Goal: Transaction & Acquisition: Book appointment/travel/reservation

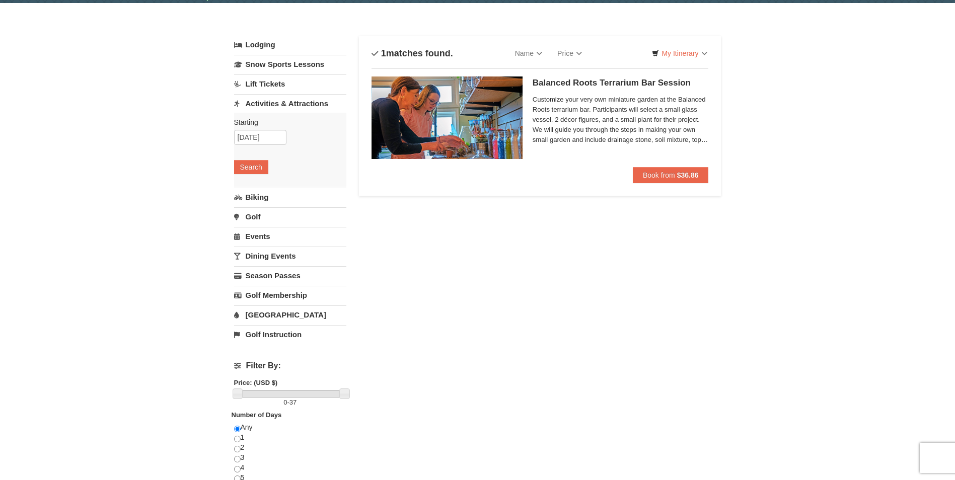
scroll to position [50, 0]
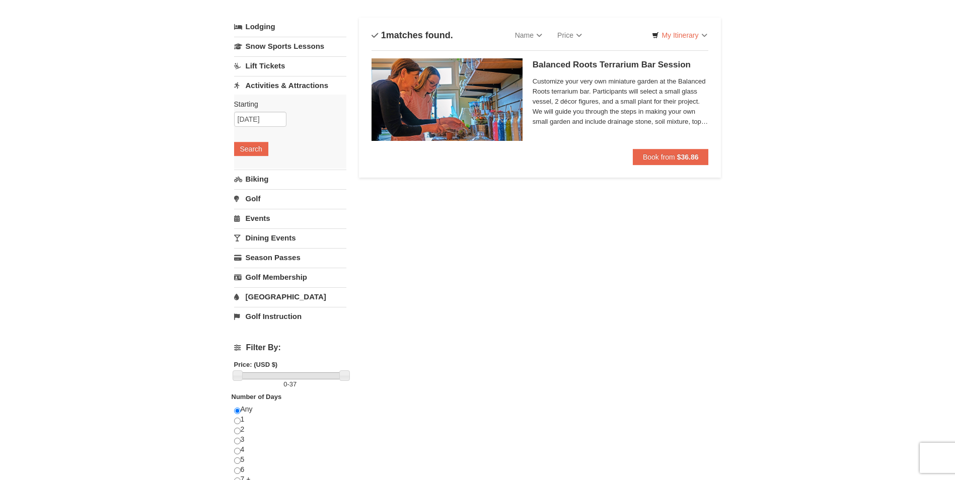
click at [489, 112] on img at bounding box center [447, 99] width 151 height 83
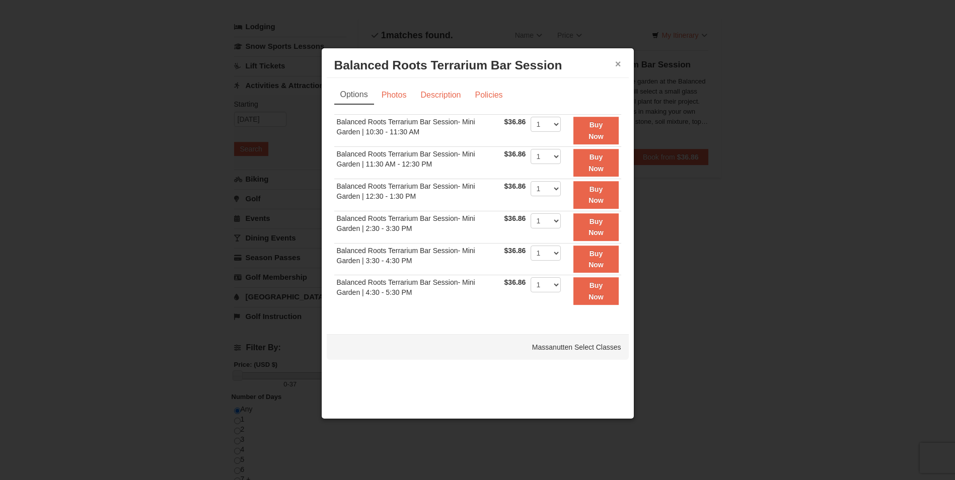
click at [619, 64] on button "×" at bounding box center [618, 64] width 6 height 10
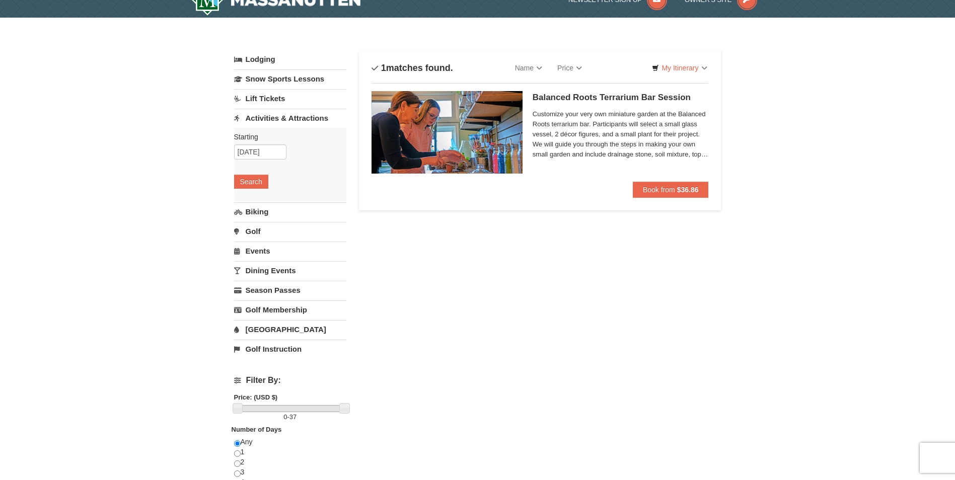
scroll to position [0, 0]
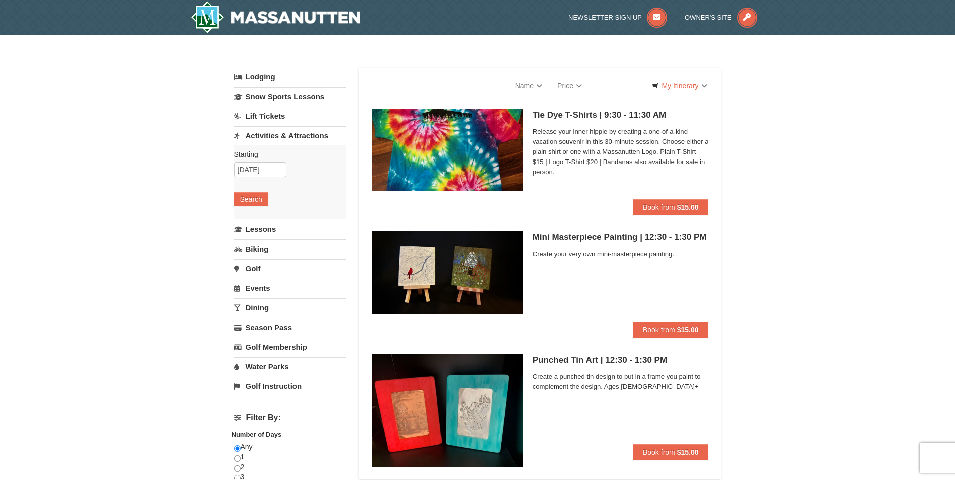
select select "10"
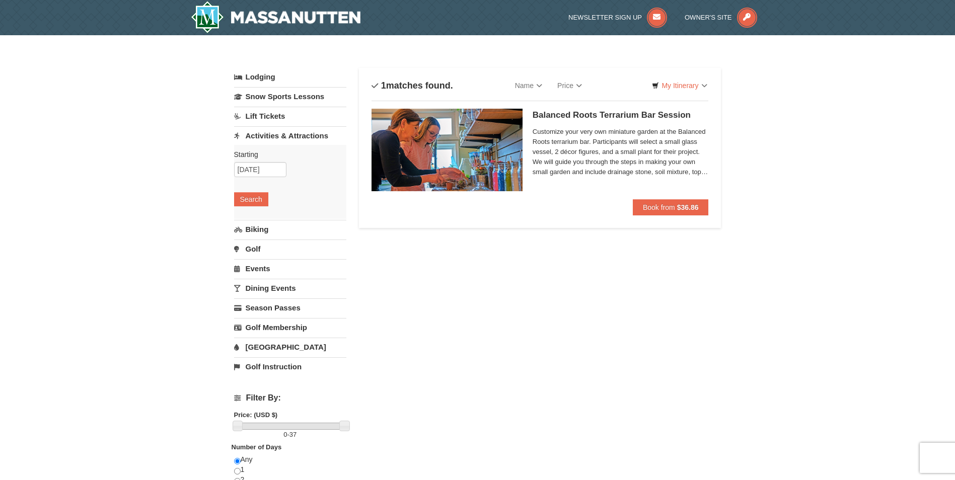
click at [277, 288] on link "Dining Events" at bounding box center [290, 288] width 112 height 19
click at [252, 276] on button "Search" at bounding box center [251, 278] width 34 height 14
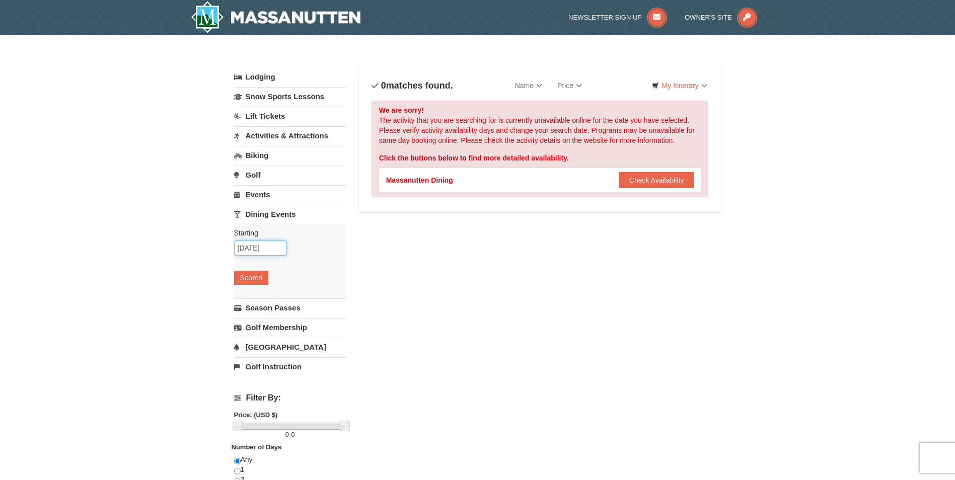
click at [273, 249] on input "10/10/2025" at bounding box center [260, 248] width 52 height 15
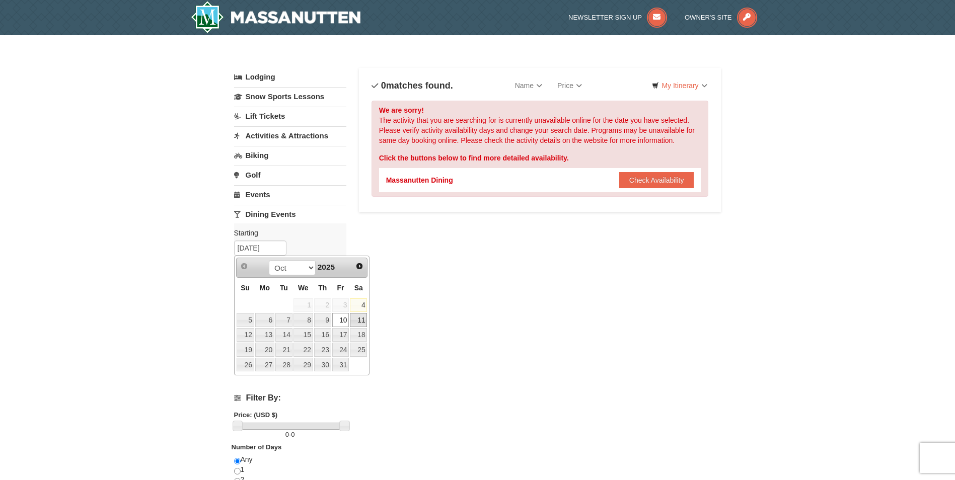
click at [362, 320] on link "11" at bounding box center [358, 320] width 17 height 14
type input "[DATE]"
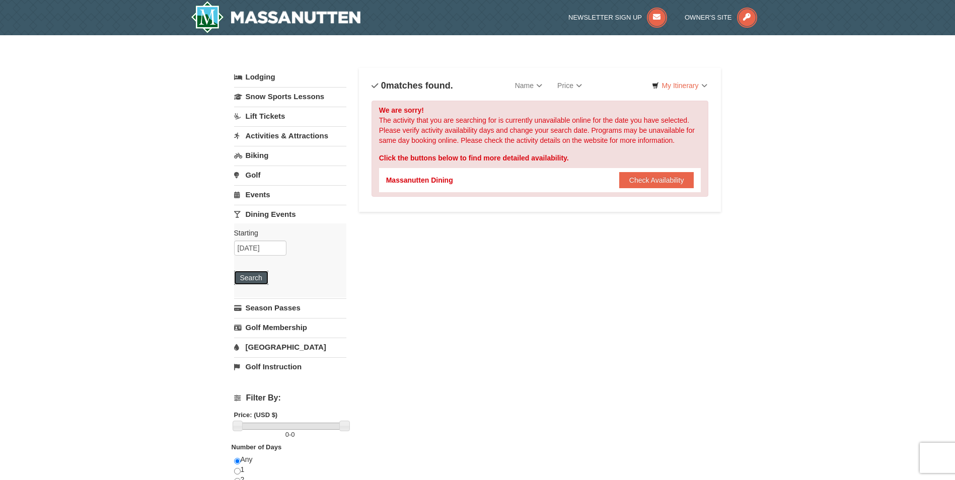
click at [253, 281] on button "Search" at bounding box center [251, 278] width 34 height 14
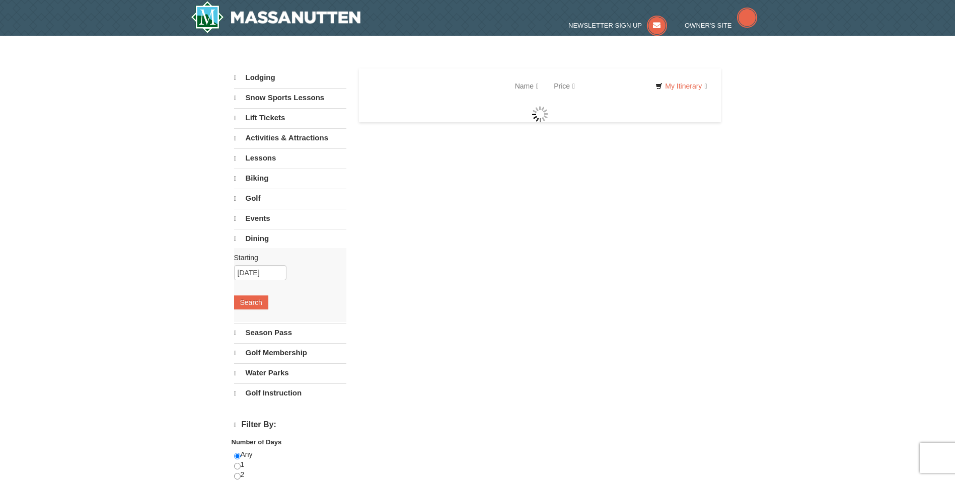
select select "10"
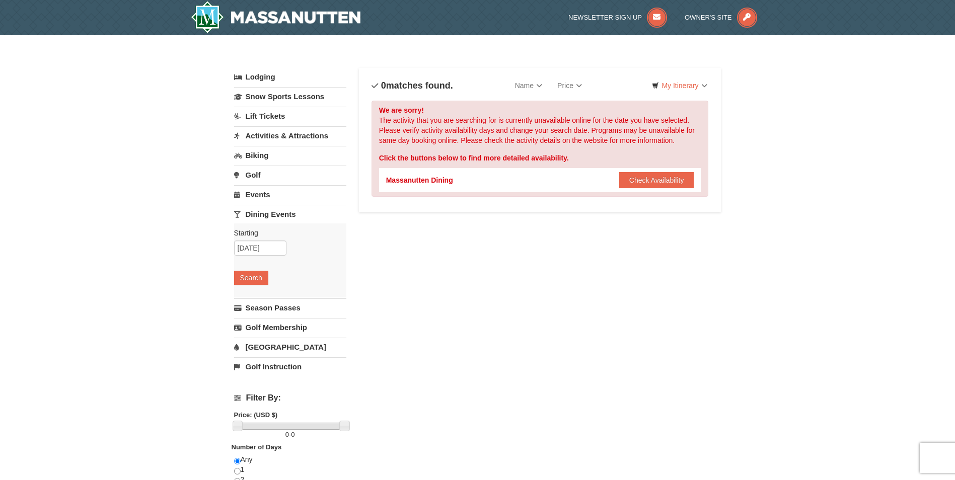
click at [258, 195] on link "Events" at bounding box center [290, 194] width 112 height 19
click at [250, 261] on button "Search" at bounding box center [251, 258] width 34 height 14
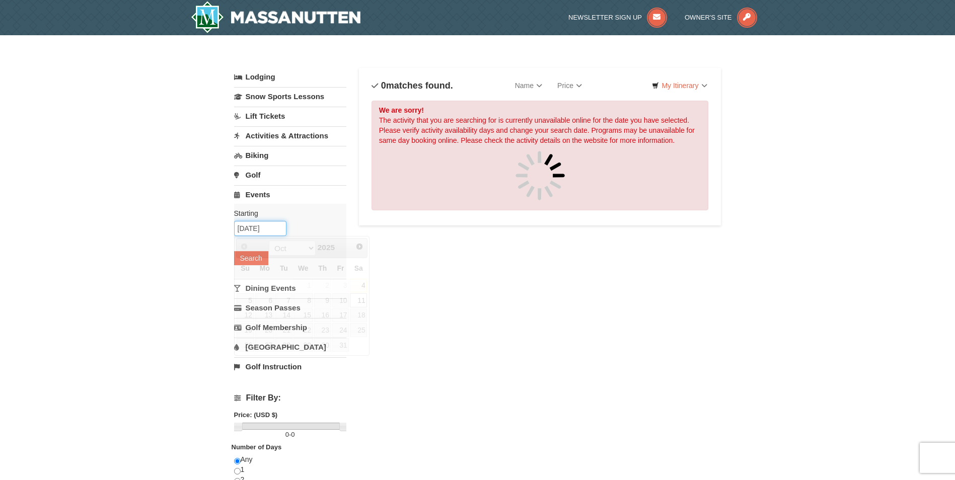
click at [261, 226] on input "[DATE]" at bounding box center [260, 228] width 52 height 15
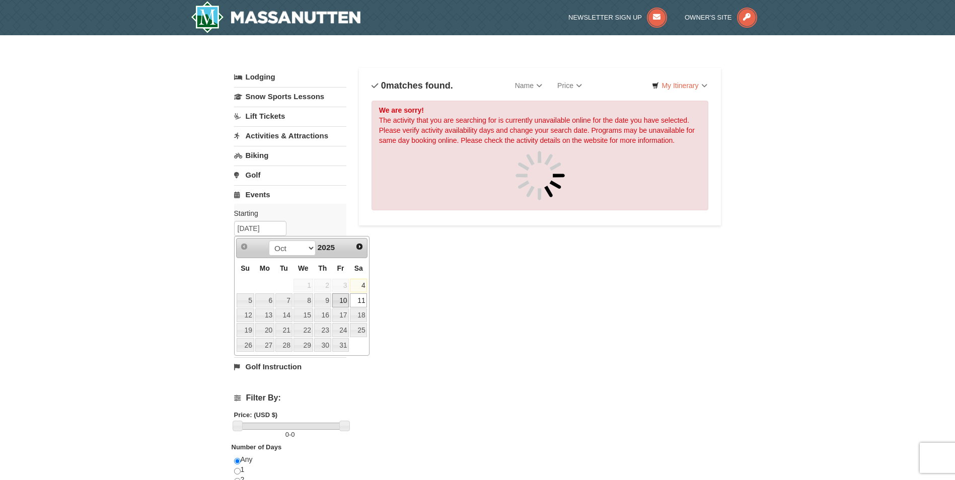
click at [342, 305] on link "10" at bounding box center [340, 301] width 17 height 14
type input "[DATE]"
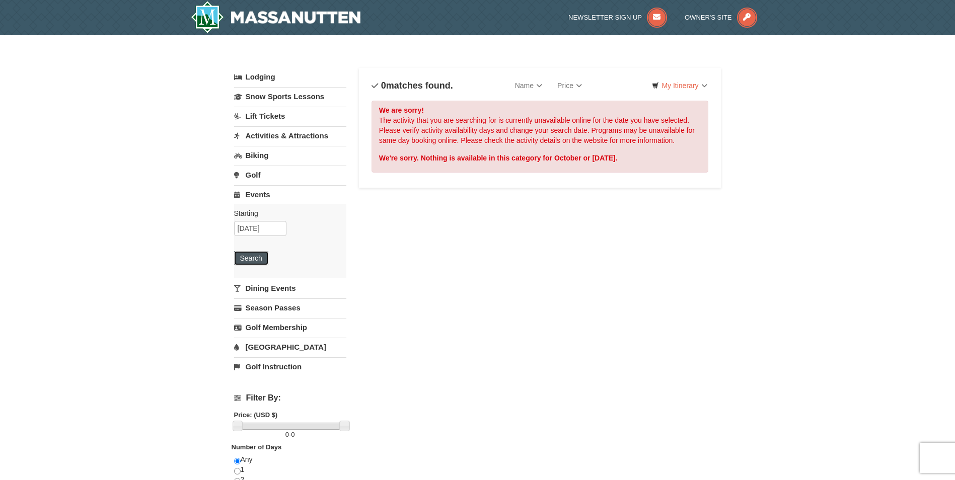
click at [267, 257] on button "Search" at bounding box center [251, 258] width 34 height 14
click at [267, 135] on link "Activities & Attractions" at bounding box center [290, 135] width 112 height 19
click at [256, 204] on button "Search" at bounding box center [251, 199] width 34 height 14
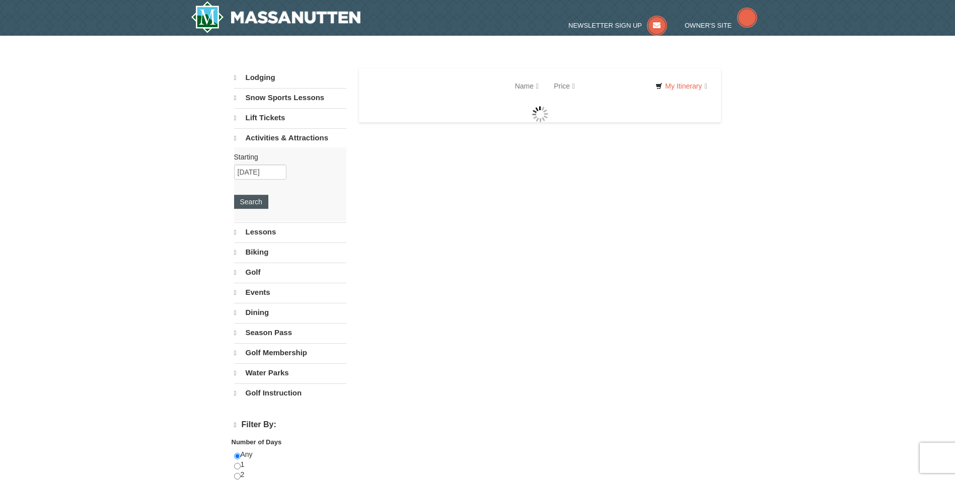
select select "10"
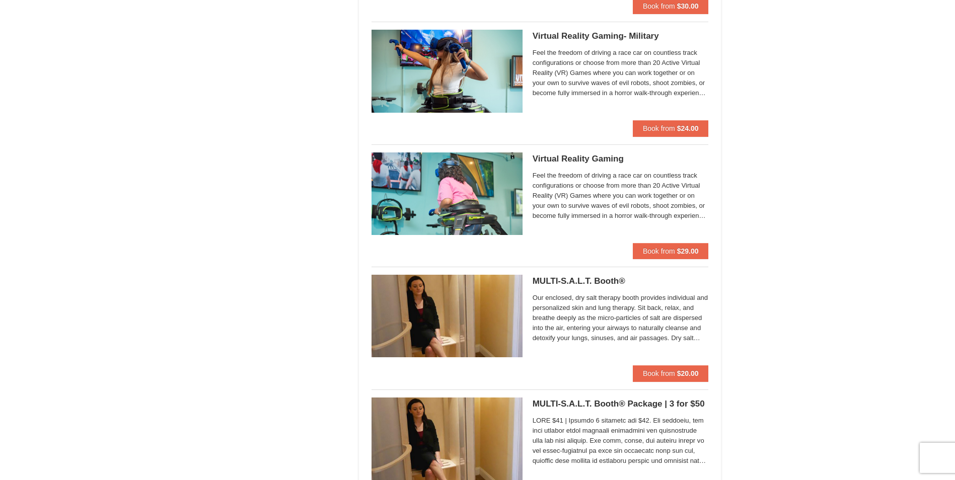
scroll to position [1762, 0]
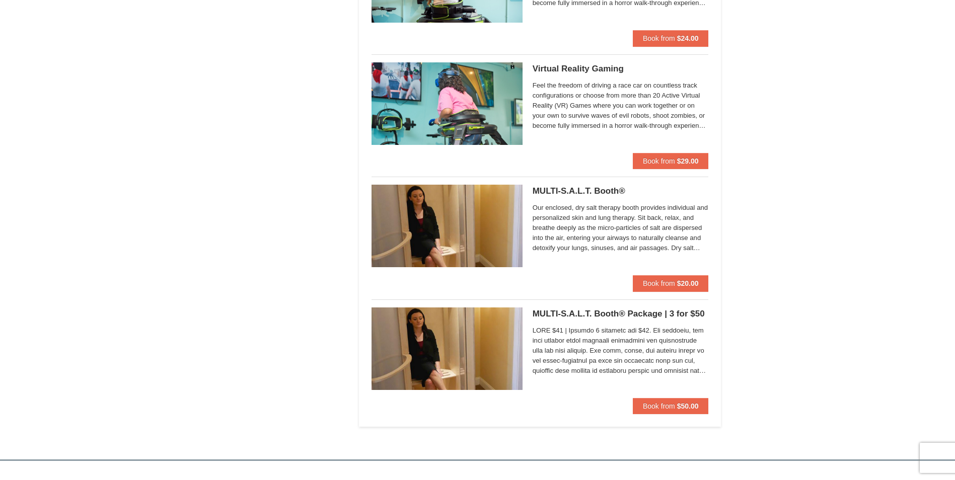
click at [564, 221] on span "Our enclosed, dry salt therapy booth provides individual and personalized skin …" at bounding box center [621, 228] width 176 height 50
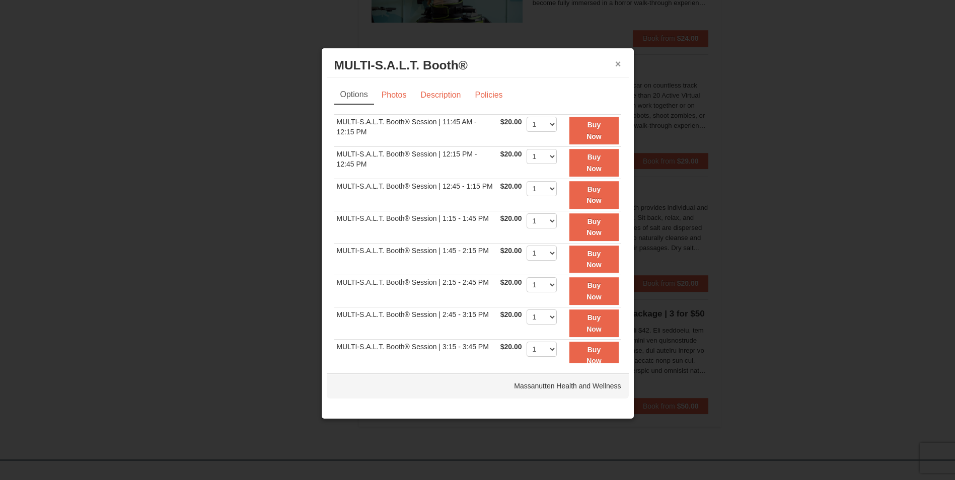
click at [616, 63] on button "×" at bounding box center [618, 64] width 6 height 10
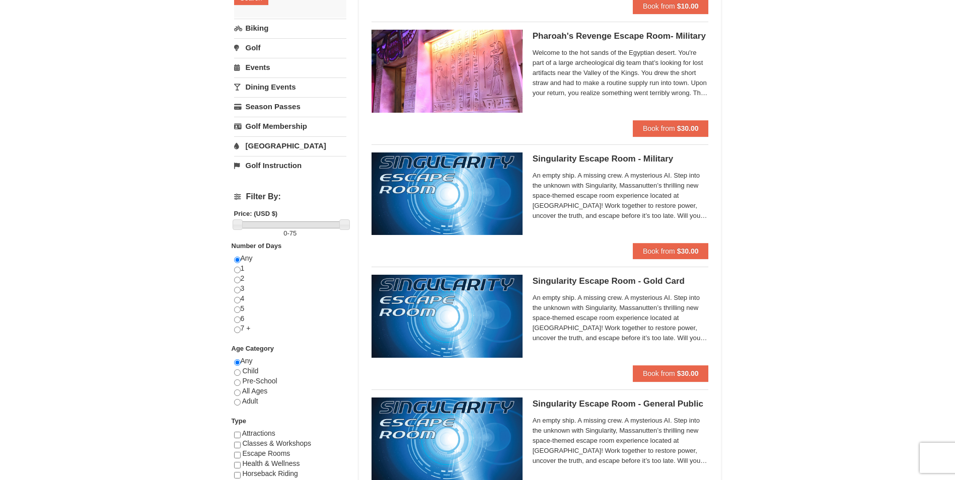
scroll to position [0, 0]
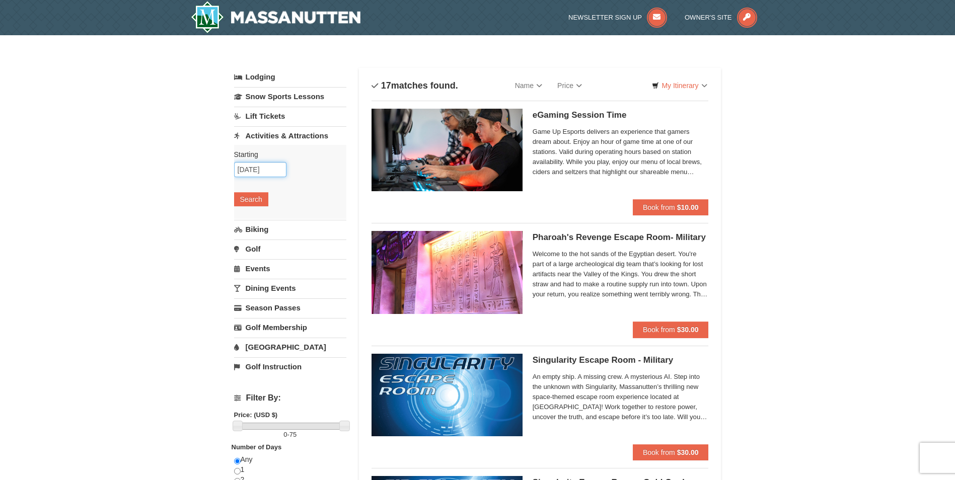
click at [265, 170] on input "10/10/2025" at bounding box center [260, 169] width 52 height 15
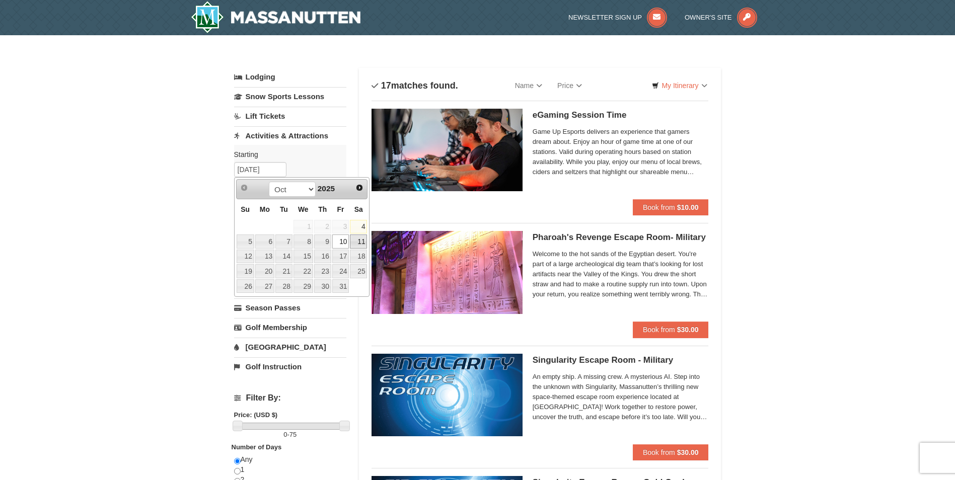
click at [358, 241] on link "11" at bounding box center [358, 242] width 17 height 14
type input "[DATE]"
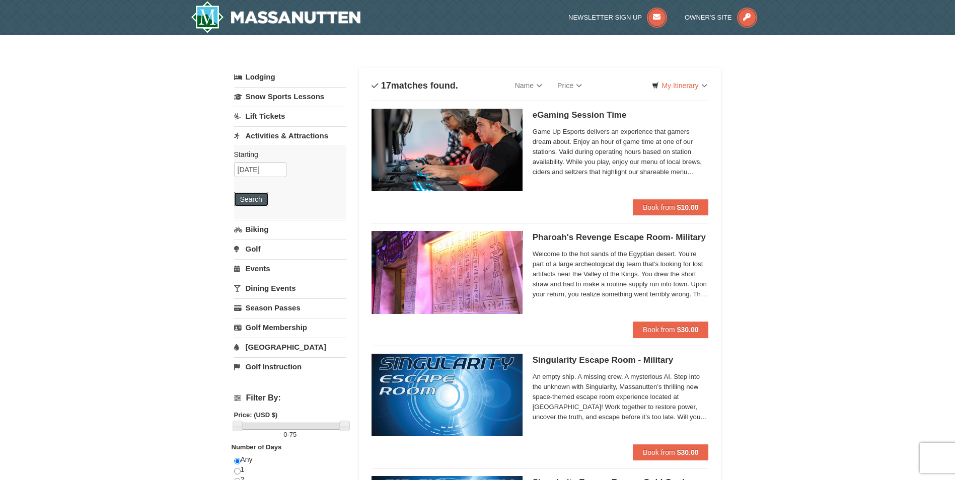
click at [254, 199] on button "Search" at bounding box center [251, 199] width 34 height 14
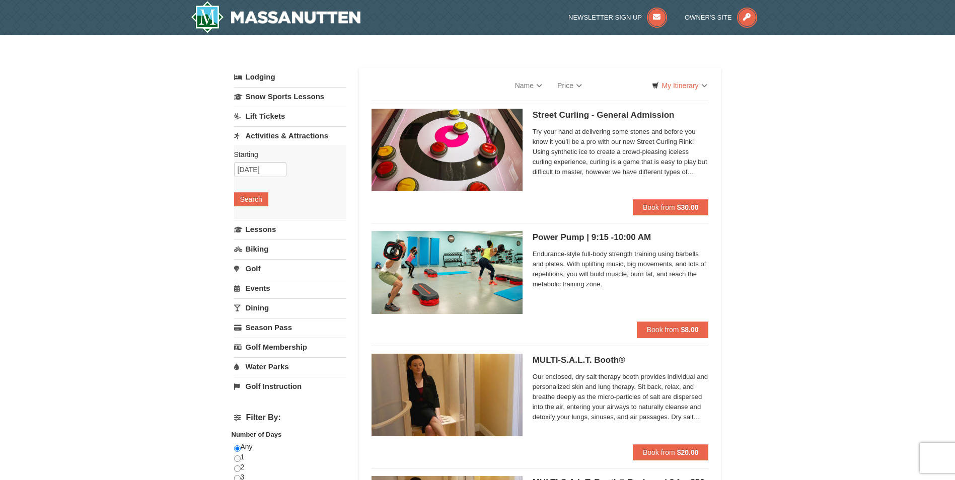
select select "10"
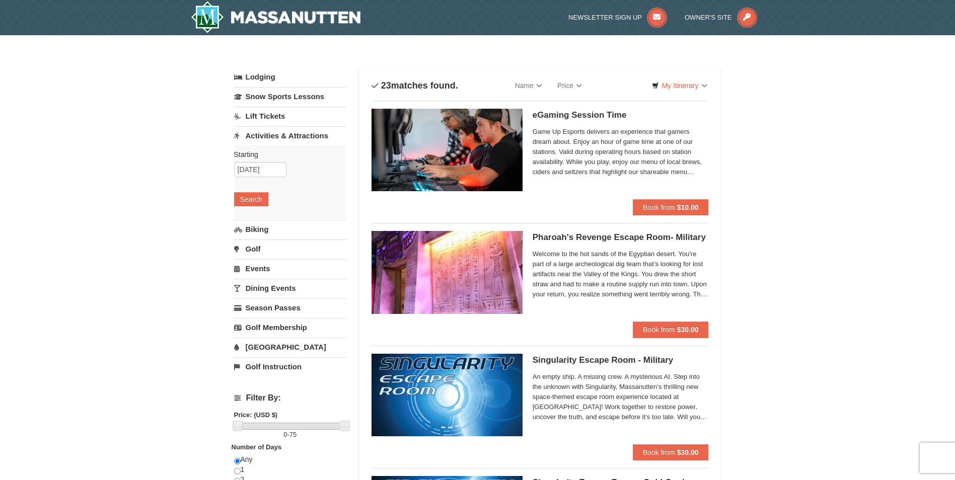
click at [268, 115] on link "Lift Tickets" at bounding box center [290, 116] width 112 height 19
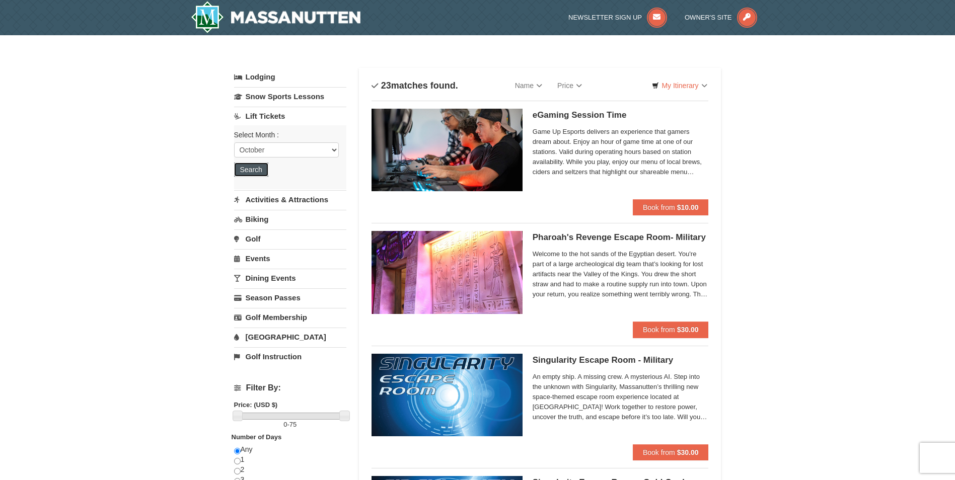
click at [259, 164] on button "Search" at bounding box center [251, 170] width 34 height 14
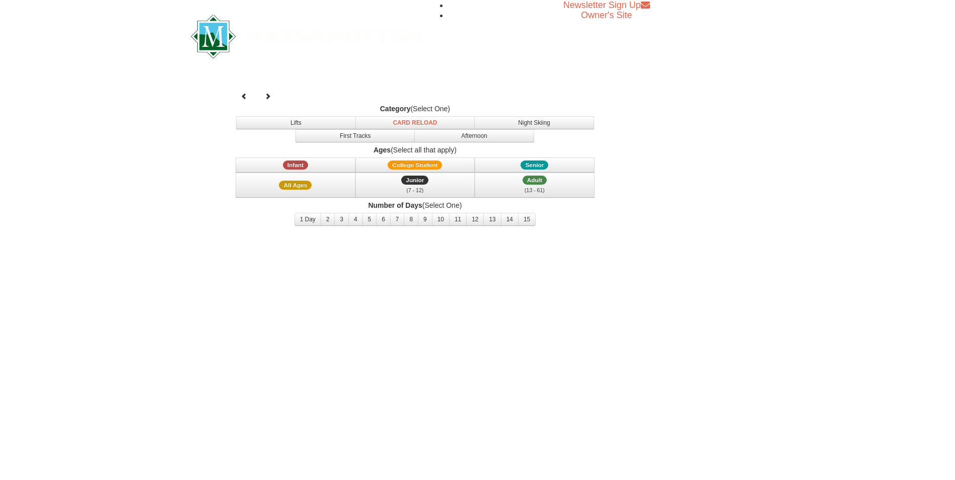
select select "10"
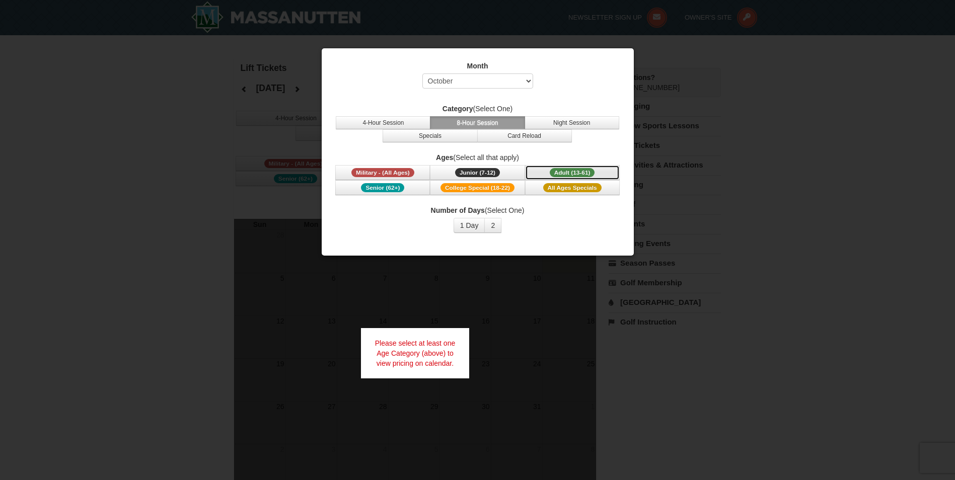
click at [581, 173] on span "Adult (13-61)" at bounding box center [572, 172] width 45 height 9
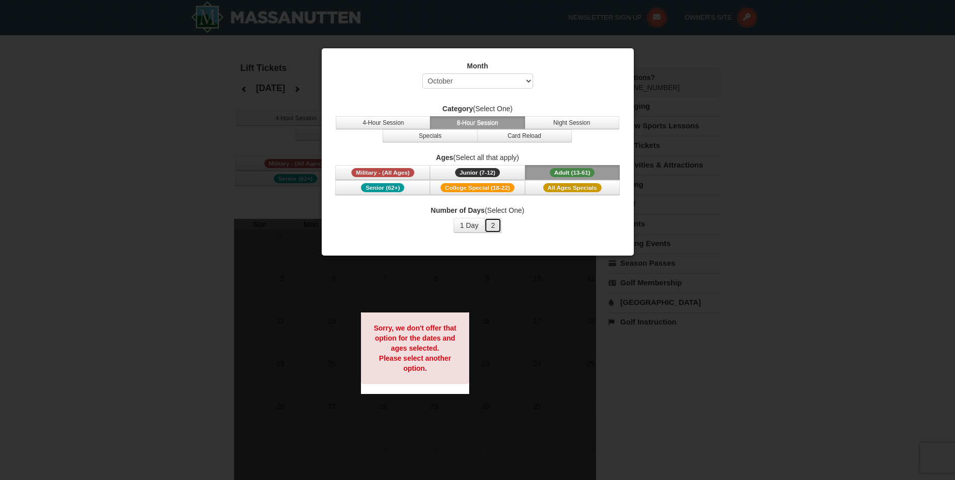
click at [490, 226] on button "2" at bounding box center [492, 225] width 17 height 15
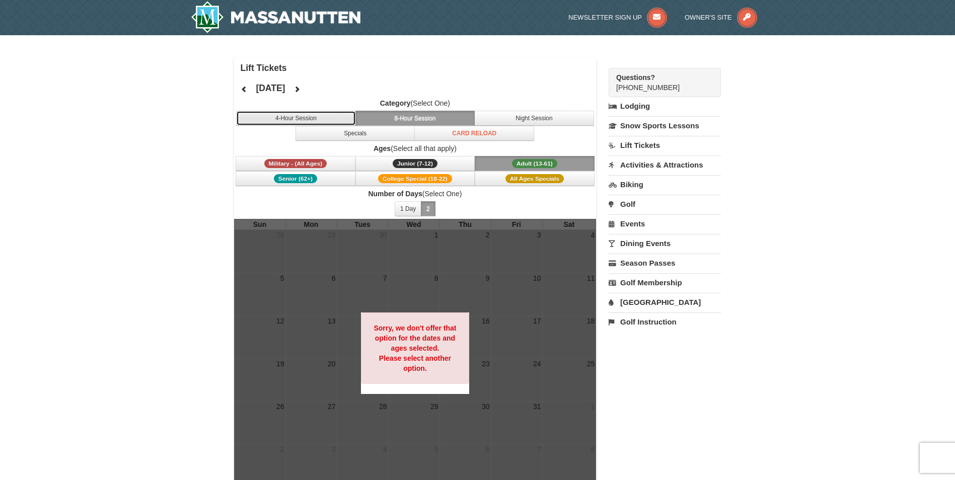
click at [307, 117] on button "4-Hour Session" at bounding box center [296, 118] width 120 height 15
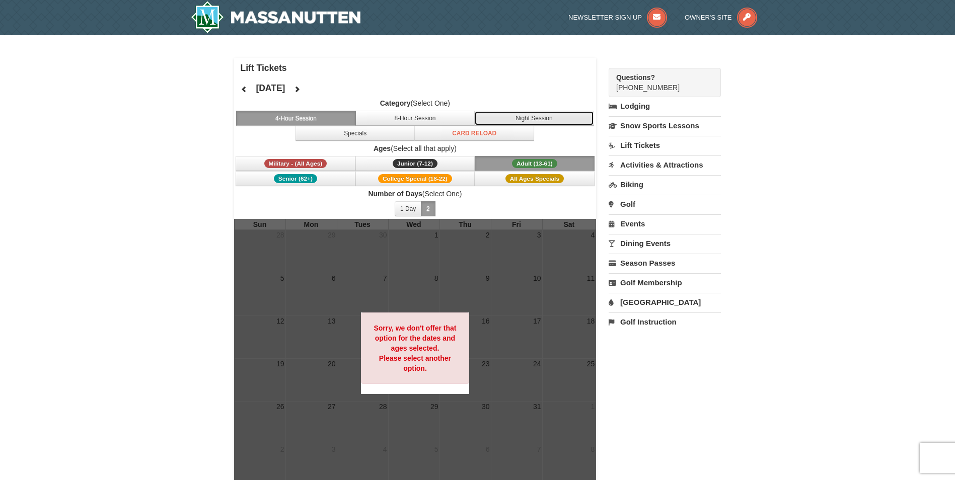
click at [524, 117] on button "Night Session" at bounding box center [534, 118] width 120 height 15
click at [521, 160] on span "Adult (13-61)" at bounding box center [534, 163] width 45 height 9
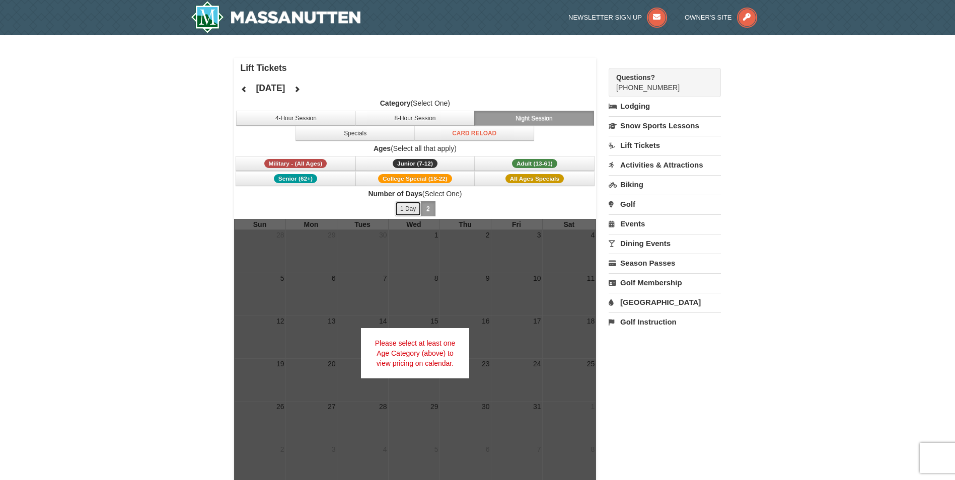
click at [408, 206] on button "1 Day" at bounding box center [408, 208] width 27 height 15
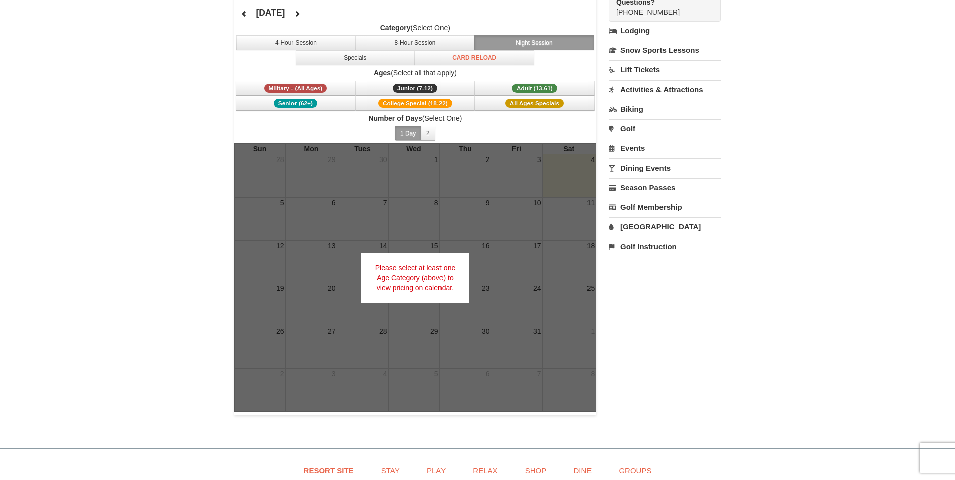
scroll to position [50, 0]
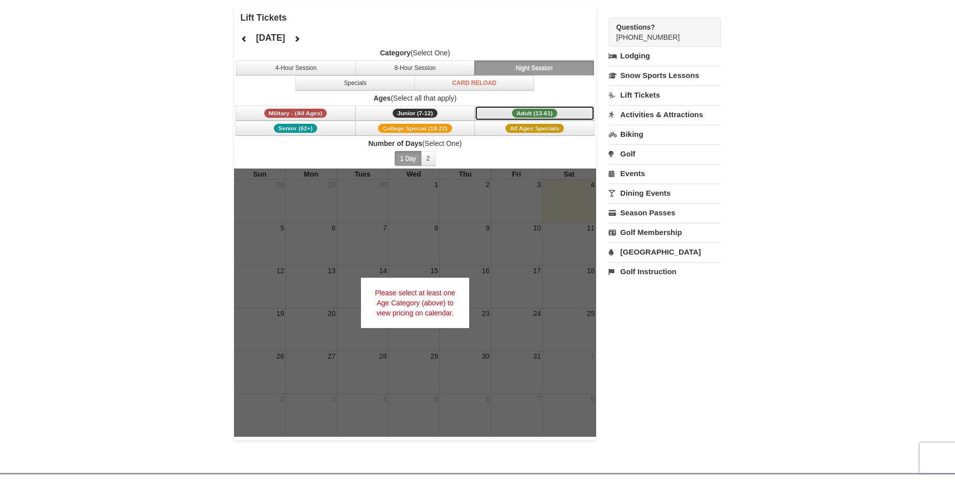
click at [531, 111] on span "Adult (13-61)" at bounding box center [534, 113] width 45 height 9
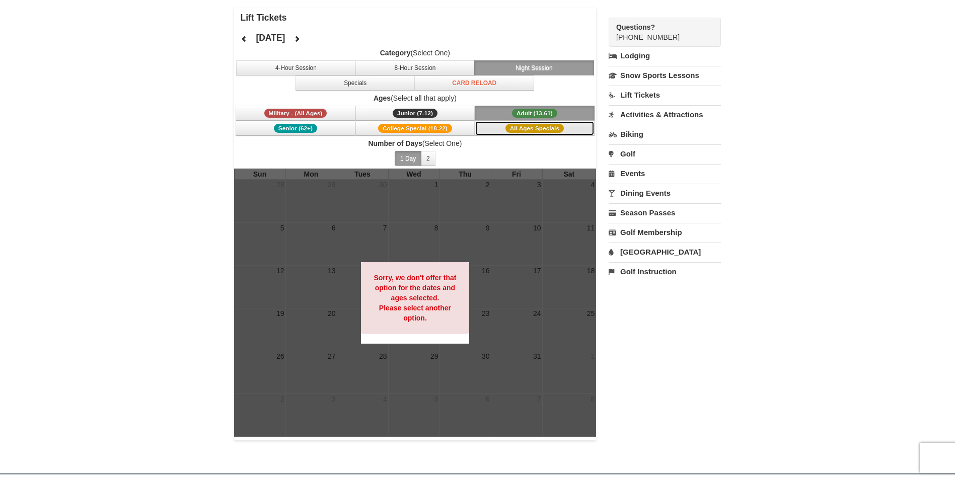
click at [517, 128] on span "All Ages Specials" at bounding box center [535, 128] width 58 height 9
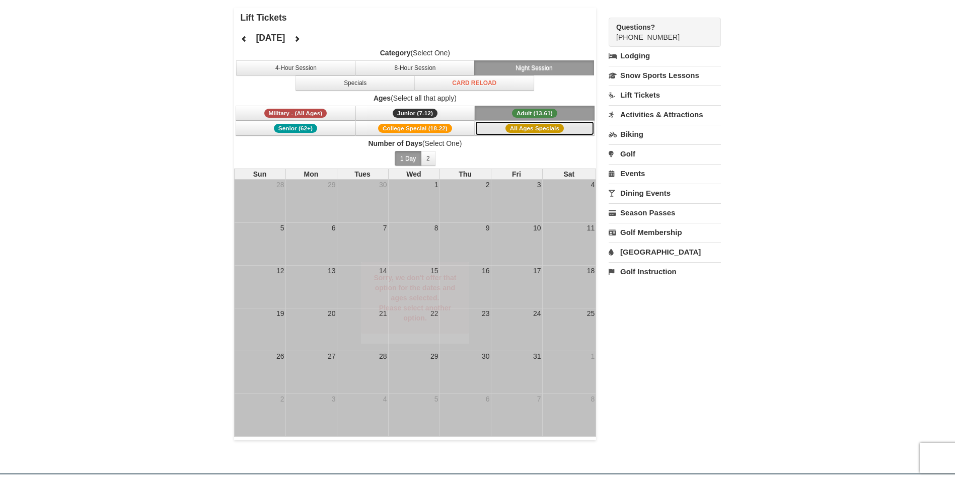
click at [517, 128] on span "All Ages Specials" at bounding box center [535, 128] width 58 height 9
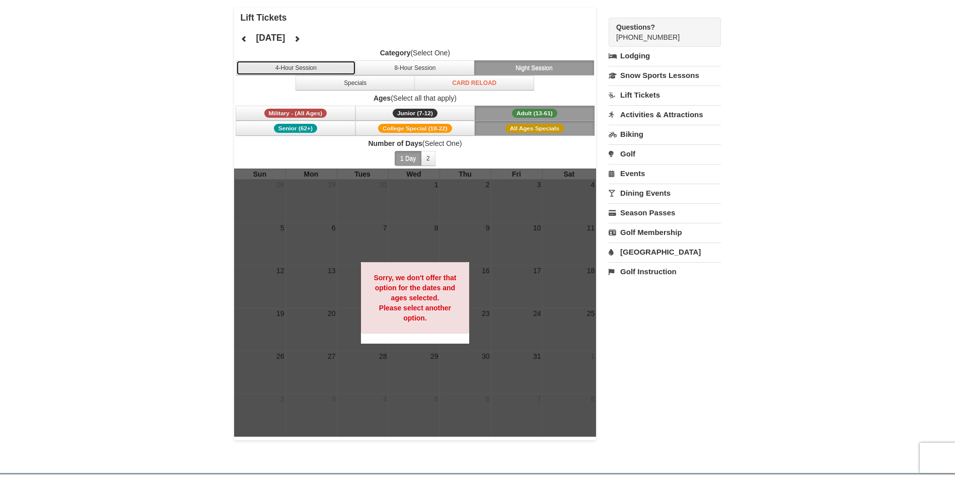
click at [325, 69] on button "4-Hour Session" at bounding box center [296, 67] width 120 height 15
click at [512, 127] on span "All Ages Specials" at bounding box center [535, 128] width 58 height 9
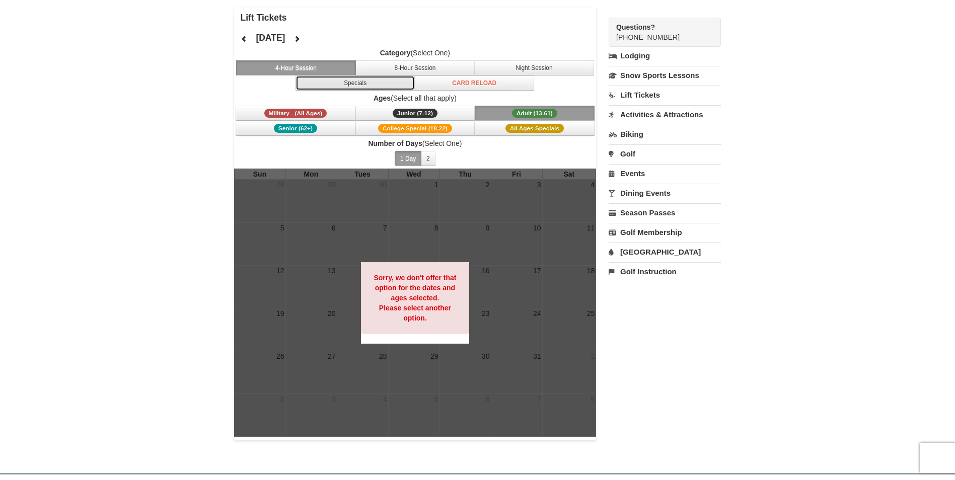
click at [338, 83] on button "Specials" at bounding box center [356, 83] width 120 height 15
click at [633, 127] on link "Biking" at bounding box center [665, 134] width 112 height 19
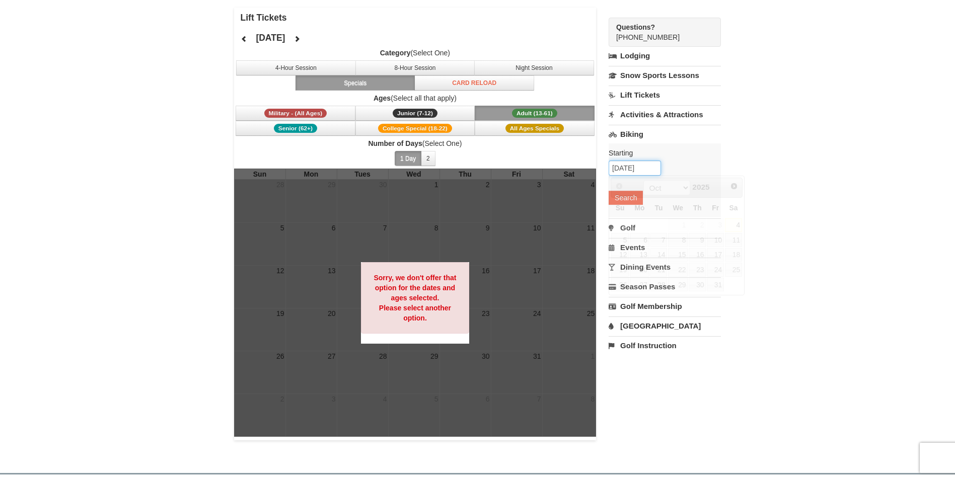
click at [627, 166] on input "10/04/2025" at bounding box center [635, 168] width 52 height 15
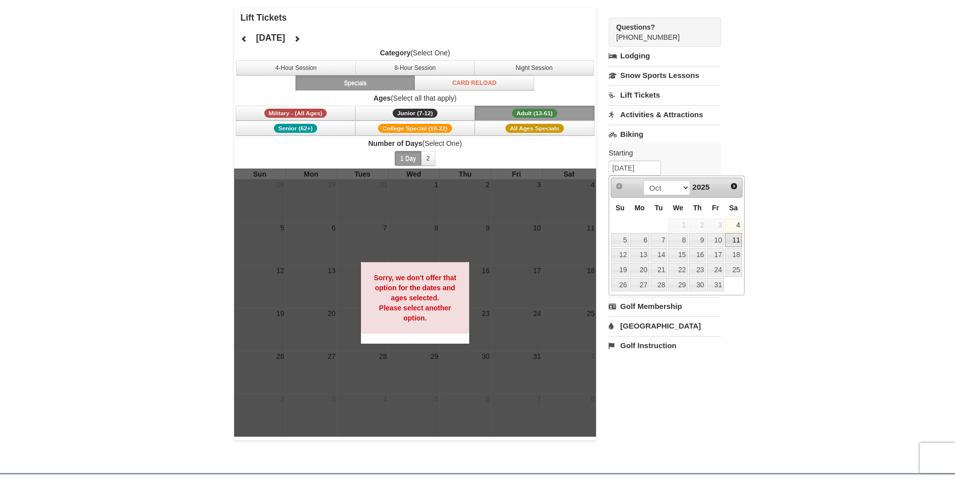
click at [736, 237] on link "11" at bounding box center [733, 240] width 17 height 14
type input "10/11/2025"
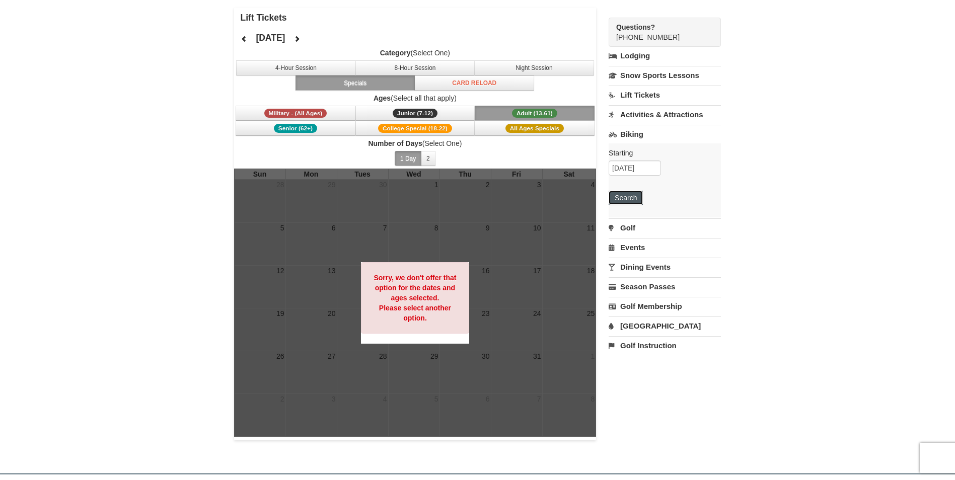
click at [613, 196] on button "Search" at bounding box center [626, 198] width 34 height 14
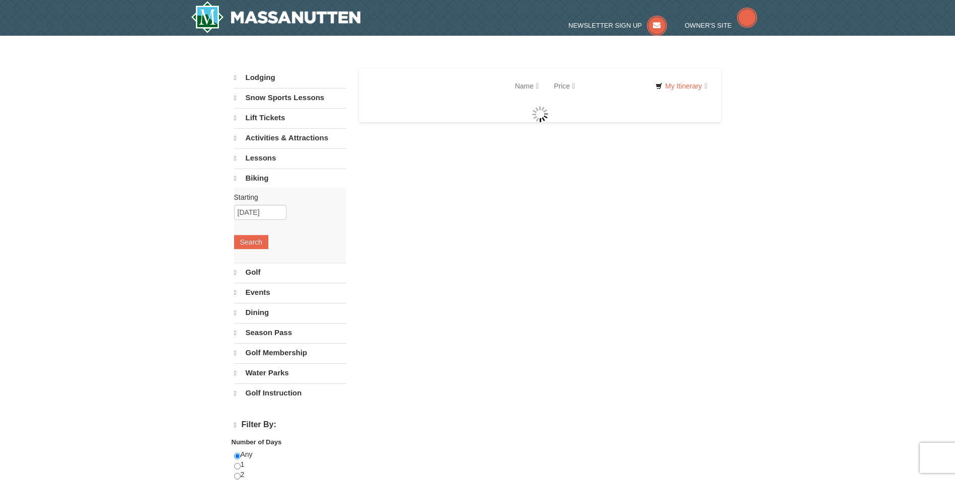
select select "10"
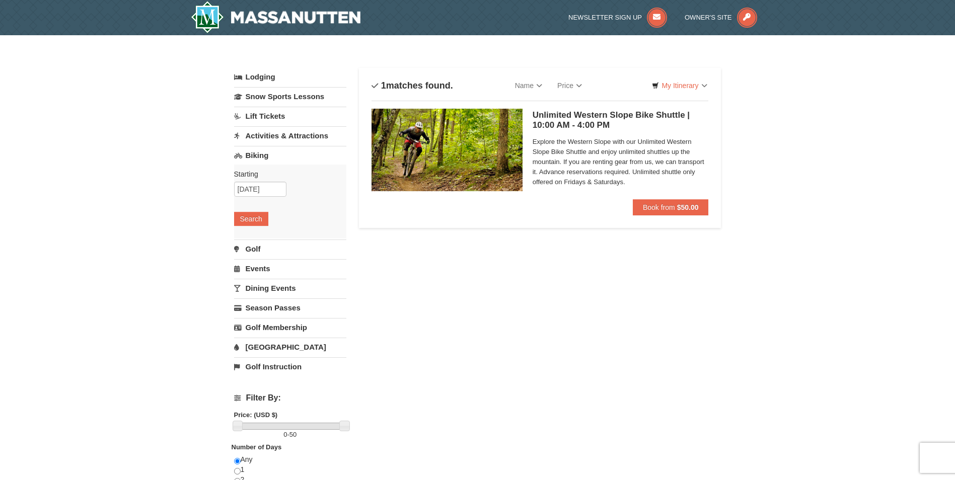
click at [267, 287] on link "Dining Events" at bounding box center [290, 288] width 112 height 19
click at [255, 275] on button "Search" at bounding box center [251, 278] width 34 height 14
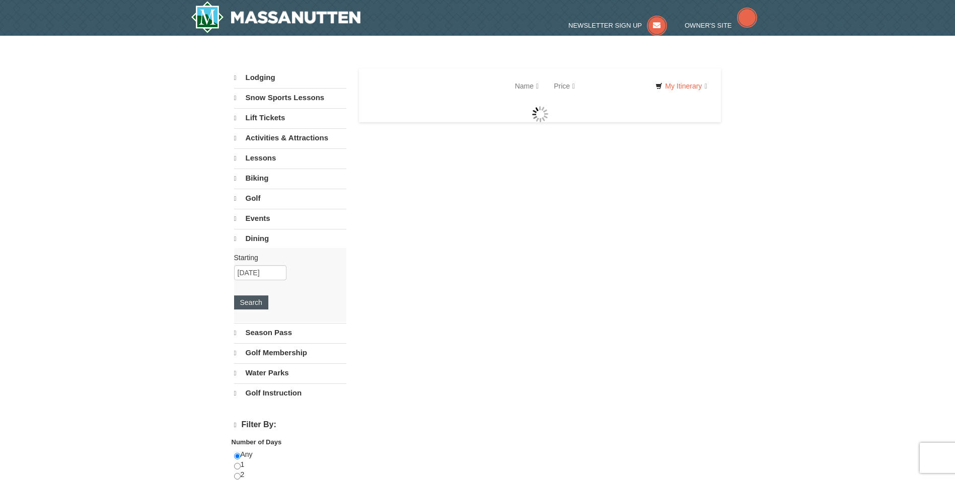
select select "10"
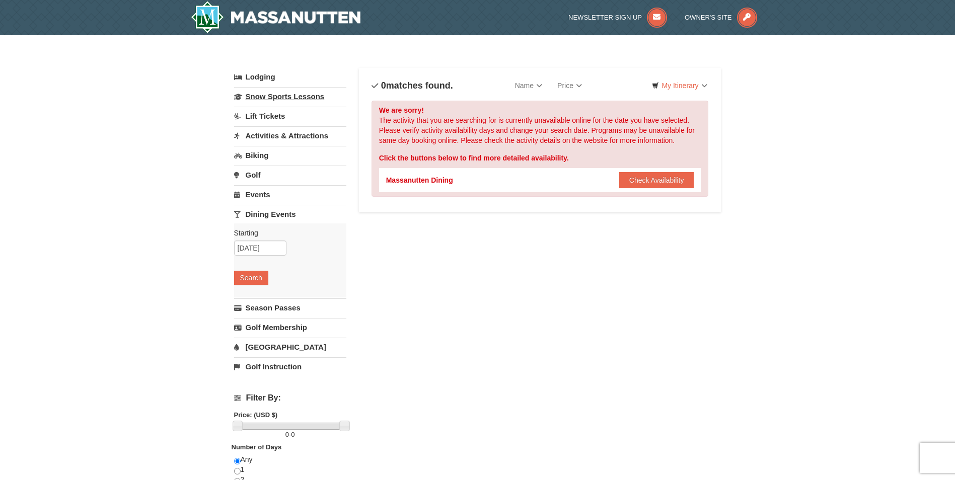
click at [266, 95] on link "Snow Sports Lessons" at bounding box center [290, 96] width 112 height 19
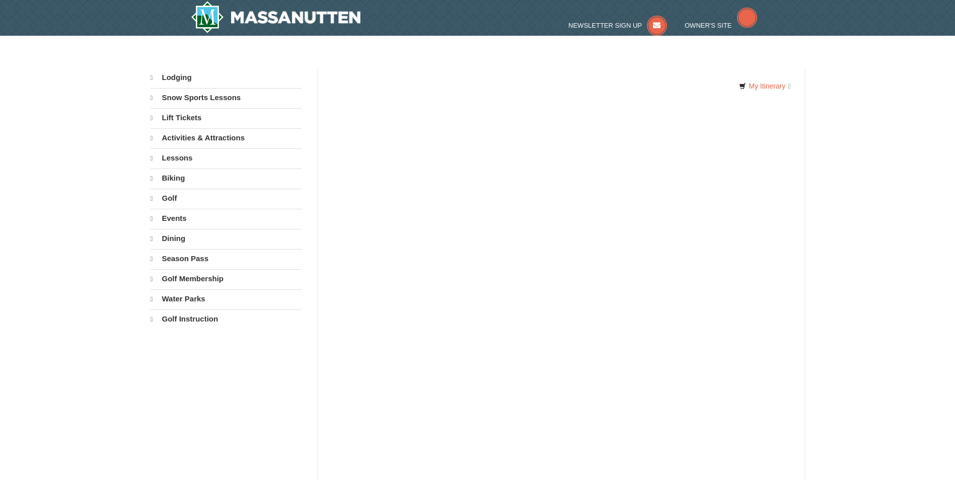
select select "10"
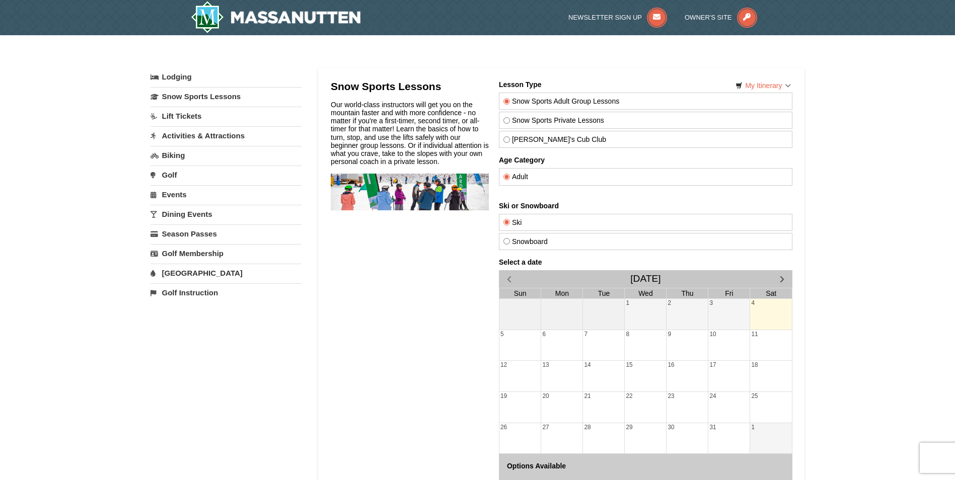
click at [764, 340] on div "11" at bounding box center [771, 345] width 42 height 31
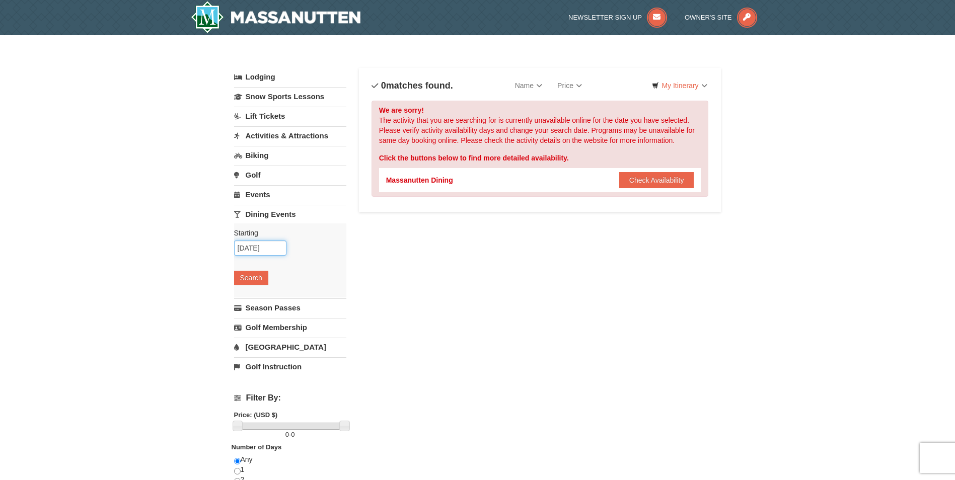
click at [271, 248] on input "[DATE]" at bounding box center [260, 248] width 52 height 15
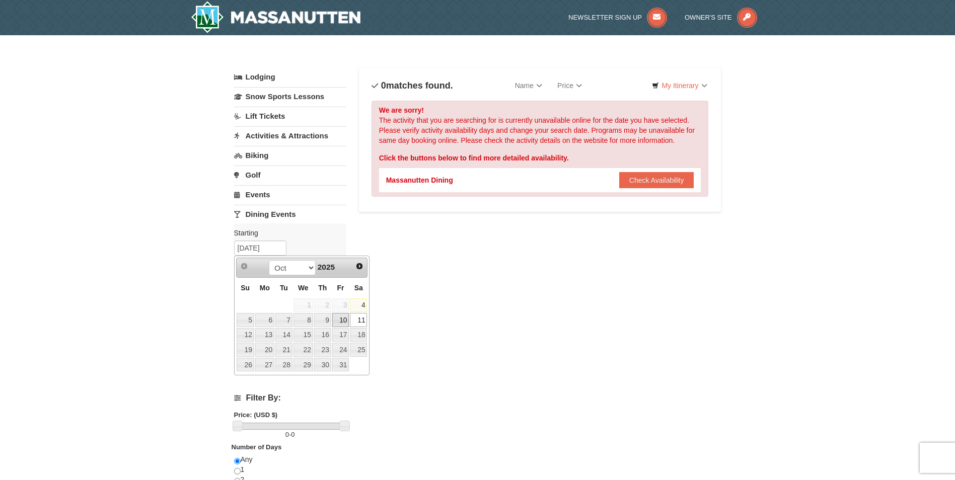
click at [339, 318] on link "10" at bounding box center [340, 320] width 17 height 14
type input "[DATE]"
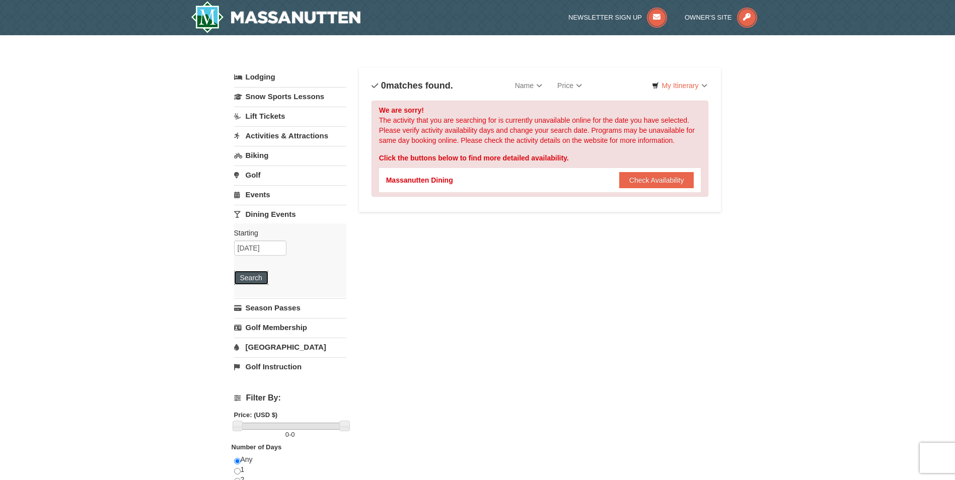
click at [247, 281] on button "Search" at bounding box center [251, 278] width 34 height 14
